Goal: Information Seeking & Learning: Learn about a topic

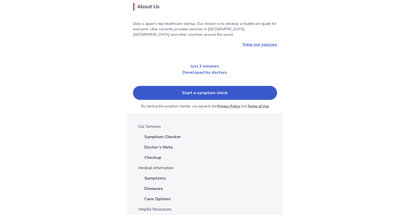
scroll to position [1657, 0]
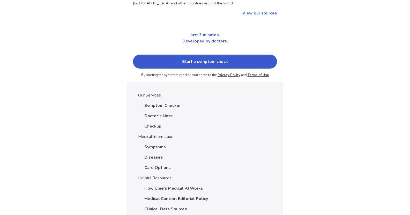
click at [161, 113] on p "Doctor’s Note" at bounding box center [158, 116] width 28 height 6
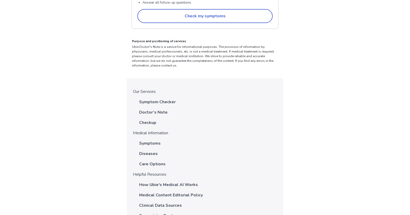
scroll to position [1476, 0]
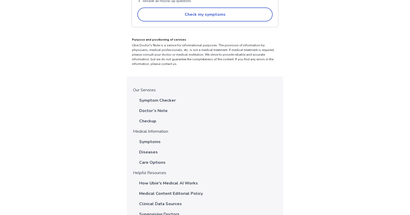
click at [144, 118] on p "Checkup" at bounding box center [147, 121] width 17 height 6
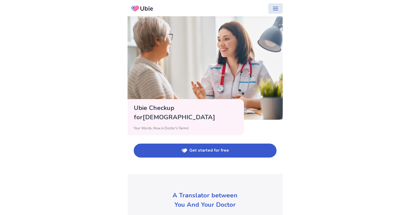
click at [273, 8] on icon "menu" at bounding box center [276, 8] width 6 height 6
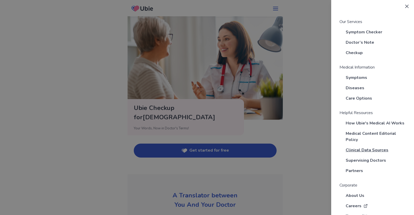
click at [363, 150] on span "Clinical Data Sources" at bounding box center [367, 150] width 43 height 6
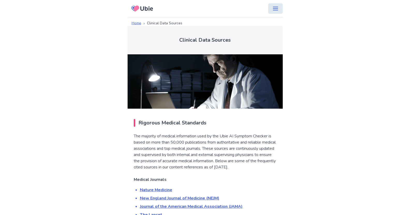
click at [273, 10] on icon "menu" at bounding box center [276, 8] width 6 height 6
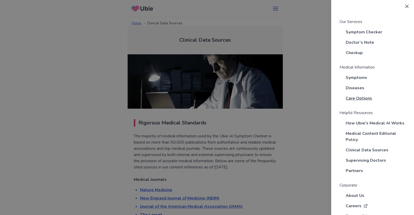
click at [366, 97] on span "Care Options" at bounding box center [359, 98] width 26 height 6
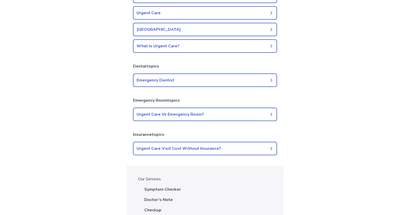
scroll to position [155, 0]
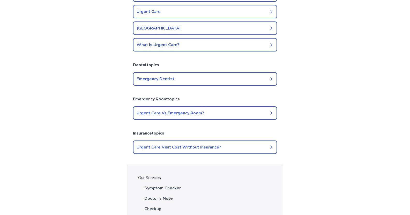
click at [269, 109] on link "Urgent Care Vs Emergency Room?" at bounding box center [205, 112] width 144 height 13
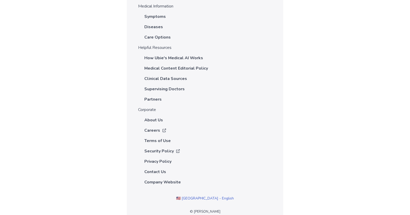
scroll to position [1436, 0]
click at [194, 55] on p "How Ubie's Medical AI Works" at bounding box center [173, 58] width 59 height 6
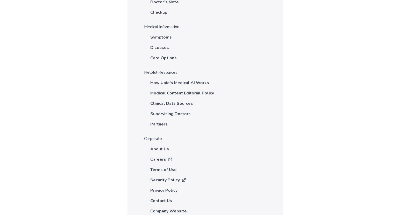
scroll to position [537, 0]
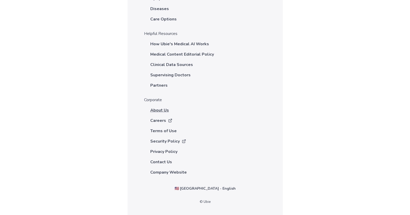
click at [164, 110] on span "About Us" at bounding box center [159, 110] width 19 height 6
